Goal: Information Seeking & Learning: Learn about a topic

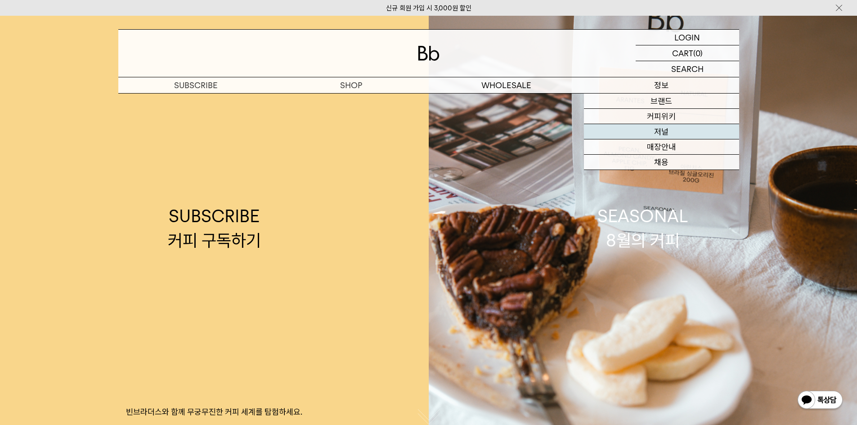
click at [668, 130] on link "저널" at bounding box center [661, 131] width 155 height 15
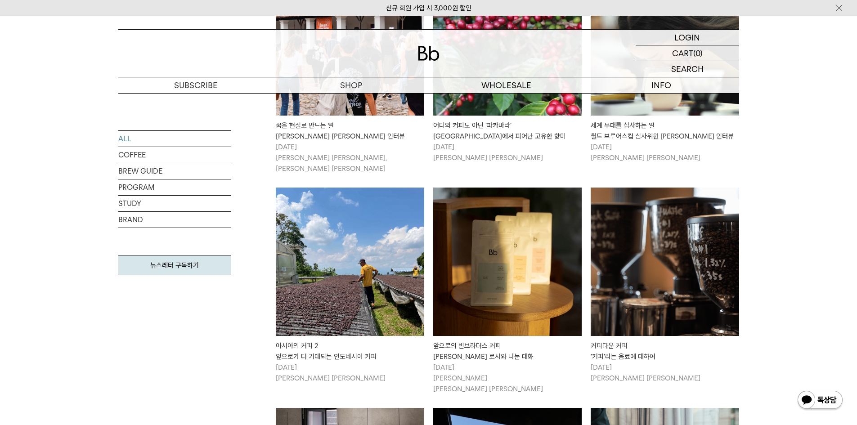
scroll to position [360, 0]
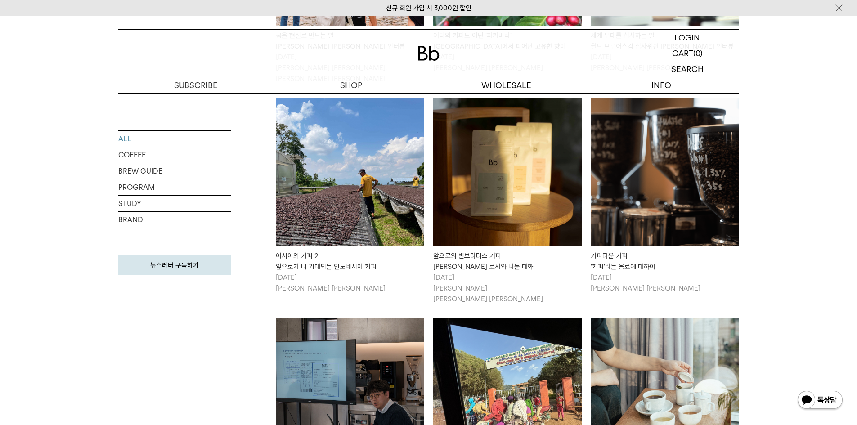
click at [290, 160] on img at bounding box center [350, 172] width 148 height 148
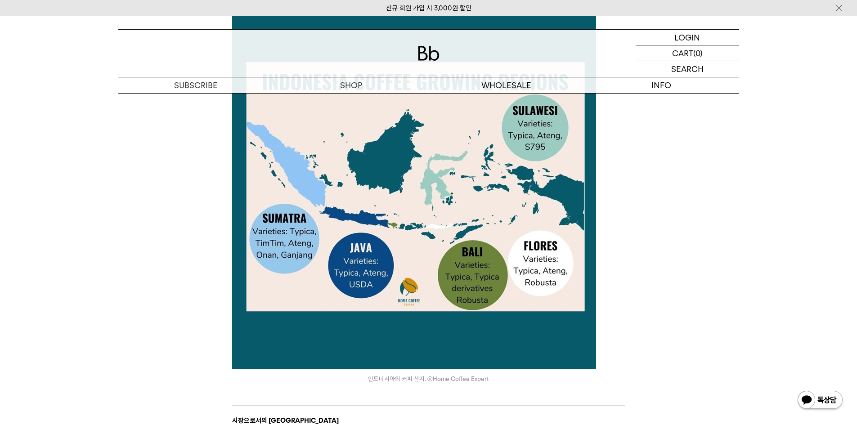
scroll to position [2160, 0]
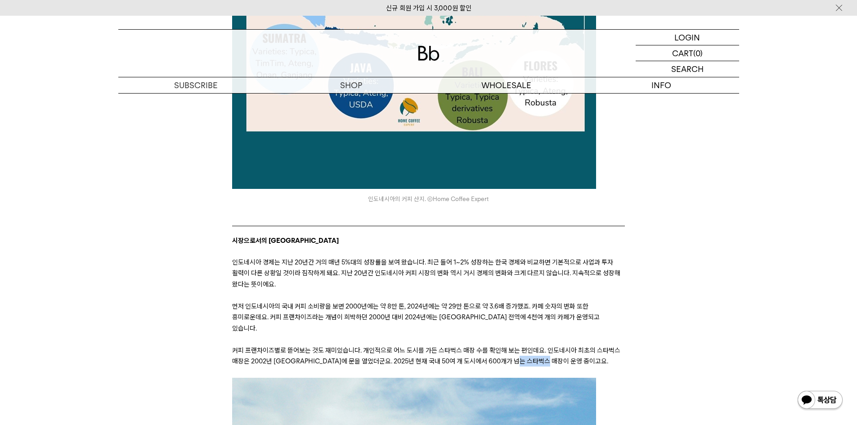
drag, startPoint x: 575, startPoint y: 292, endPoint x: 534, endPoint y: 291, distance: 40.1
click at [534, 345] on p "커피 프랜차이즈별로 뜯어보는 것도 재미있습니다. 개인적으로 어느 도시를 가든 스타벅스 매장 수를 확인해 보는 편인데요. 인도네시아 최초의 스타…" at bounding box center [428, 356] width 393 height 22
drag, startPoint x: 533, startPoint y: 291, endPoint x: 512, endPoint y: 298, distance: 22.6
click at [512, 346] on span "커피 프랜차이즈별로 뜯어보는 것도 재미있습니다. 개인적으로 어느 도시를 가든 스타벅스 매장 수를 확인해 보는 편인데요. 인도네시아 최초의 스타…" at bounding box center [426, 355] width 388 height 19
click at [280, 367] on p at bounding box center [428, 372] width 393 height 11
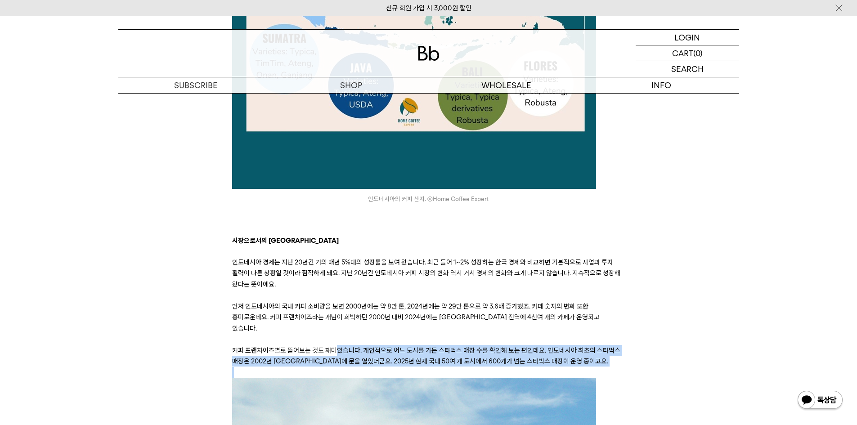
drag, startPoint x: 225, startPoint y: 301, endPoint x: 334, endPoint y: 286, distance: 110.4
click at [334, 286] on div "﻿ 안녕하세요, 데릭입니다. 지난 몇 년간 많은 해외 커피 브랜드가 [GEOGRAPHIC_DATA]에 카페를 열었습니다. 커피 업계 소식을 부…" at bounding box center [428, 146] width 603 height 4138
click at [368, 346] on span "커피 프랜차이즈별로 뜯어보는 것도 재미있습니다. 개인적으로 어느 도시를 가든 스타벅스 매장 수를 확인해 보는 편인데요. 인도네시아 최초의 스타…" at bounding box center [426, 355] width 388 height 19
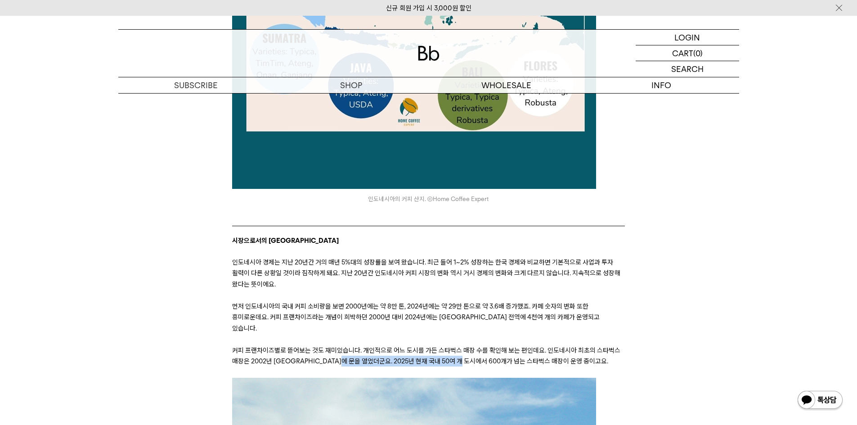
drag, startPoint x: 351, startPoint y: 294, endPoint x: 473, endPoint y: 292, distance: 121.9
click at [473, 346] on span "커피 프랜차이즈별로 뜯어보는 것도 재미있습니다. 개인적으로 어느 도시를 가든 스타벅스 매장 수를 확인해 보는 편인데요. 인도네시아 최초의 스타…" at bounding box center [426, 355] width 388 height 19
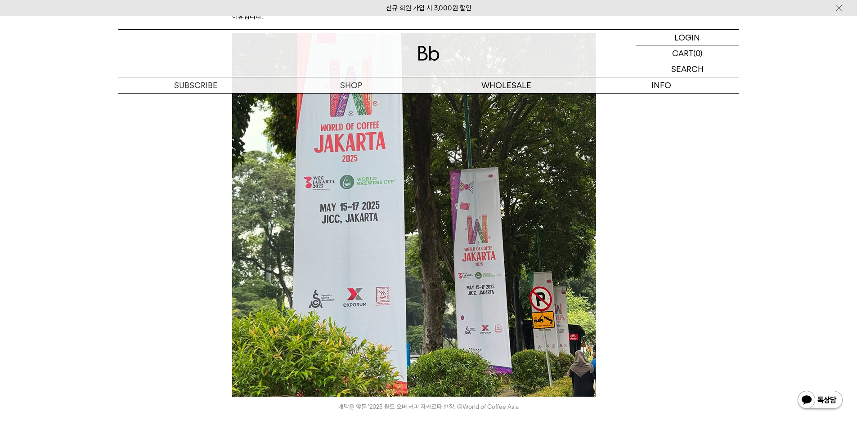
scroll to position [3644, 0]
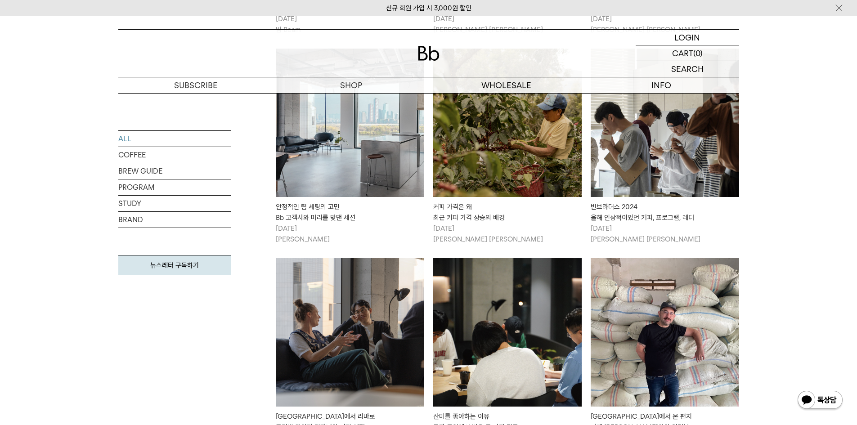
scroll to position [974, 0]
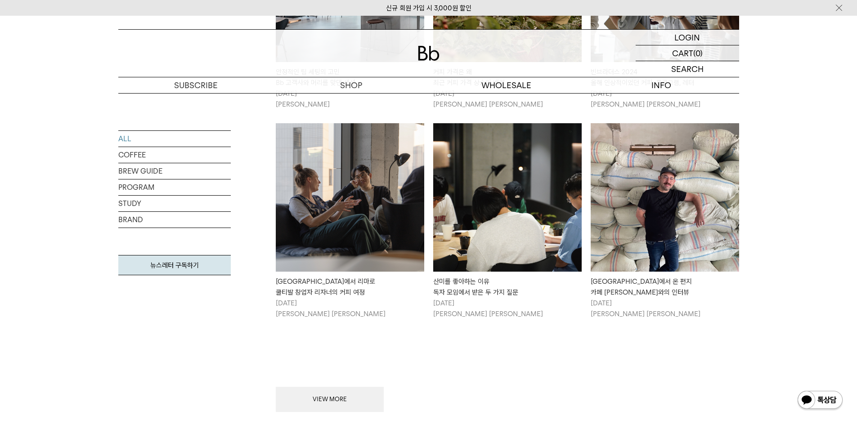
click at [403, 222] on img at bounding box center [350, 197] width 148 height 148
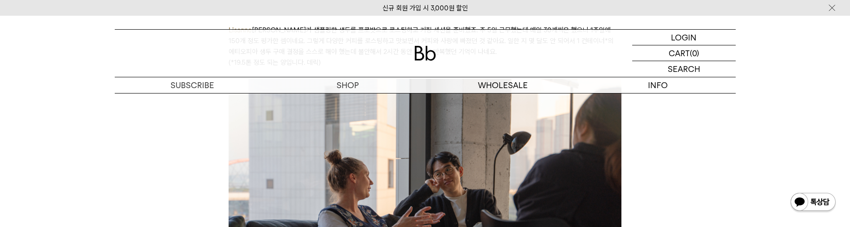
scroll to position [1575, 0]
